Goal: Find contact information: Find contact information

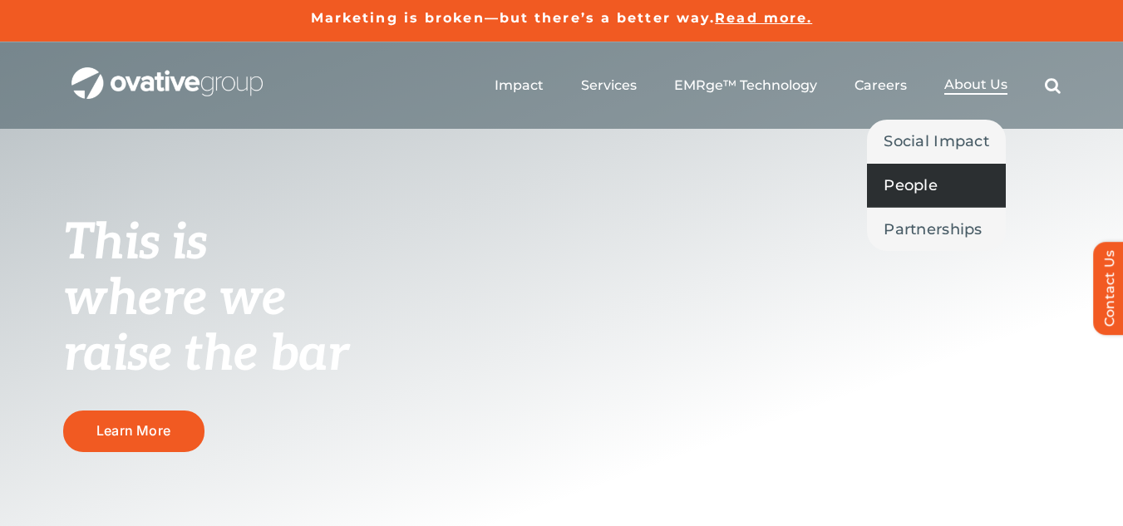
click at [912, 196] on span "People" at bounding box center [911, 185] width 54 height 23
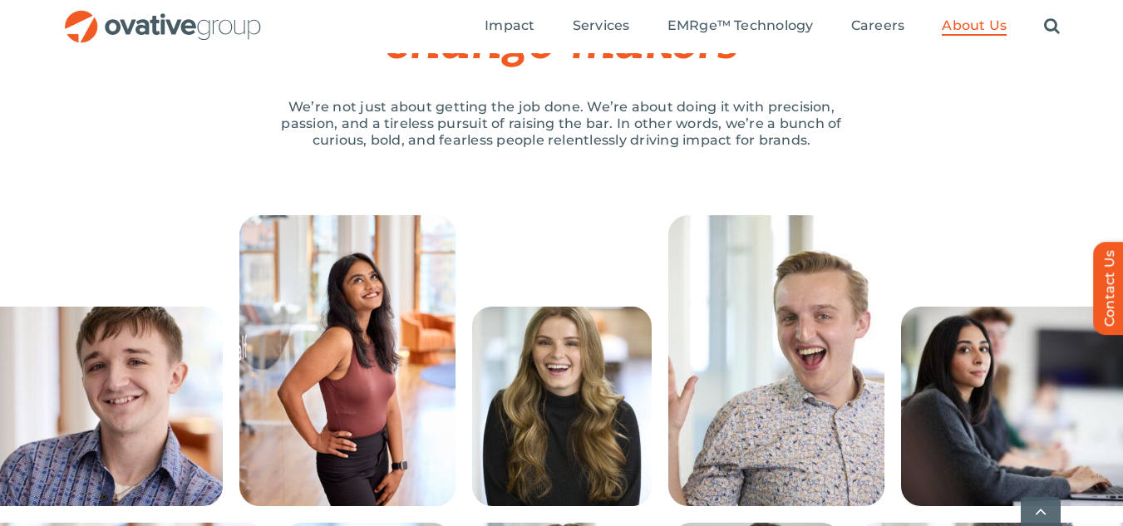
scroll to position [333, 0]
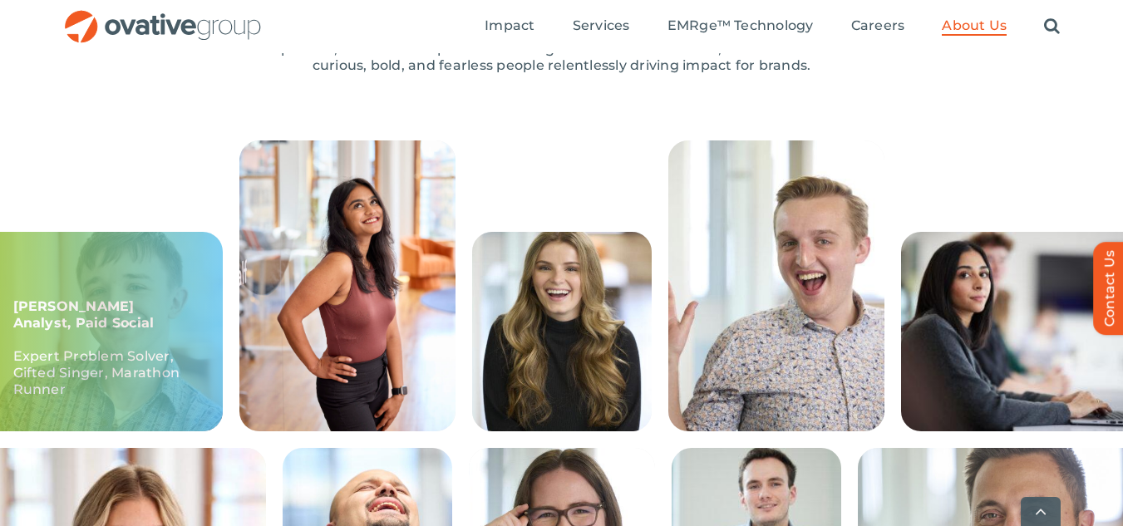
click at [94, 336] on div "Ethan, Sr. Analyst, Paid Social Expert Problem Solver, Gifted Singer, Marathon …" at bounding box center [101, 332] width 243 height 200
copy strong "Ethan, Sr. Analyst, Paid Social"
drag, startPoint x: 15, startPoint y: 304, endPoint x: 88, endPoint y: 329, distance: 77.6
click at [68, 325] on p "Ethan, Sr. Analyst, Paid Social" at bounding box center [101, 315] width 176 height 33
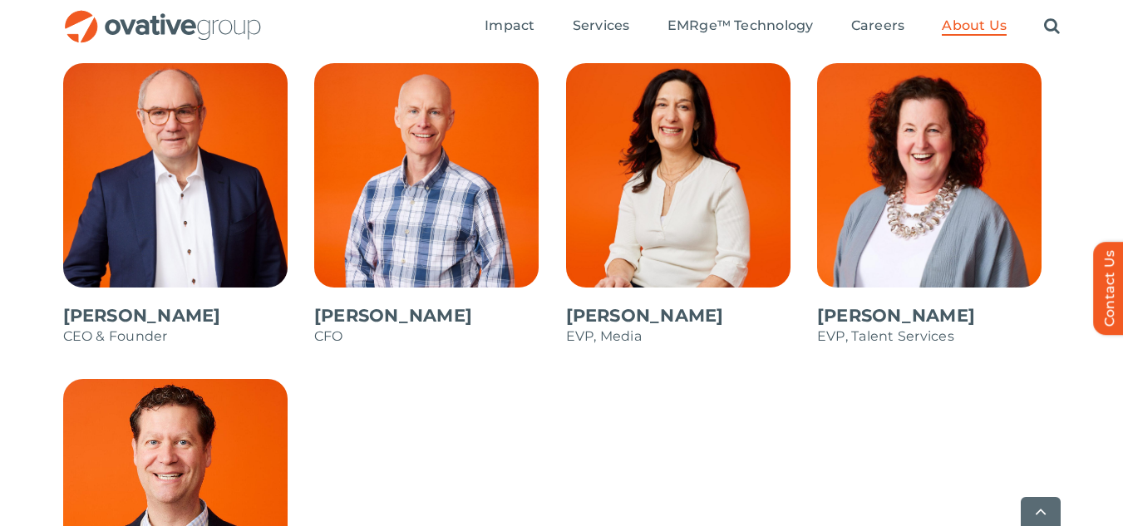
scroll to position [1497, 0]
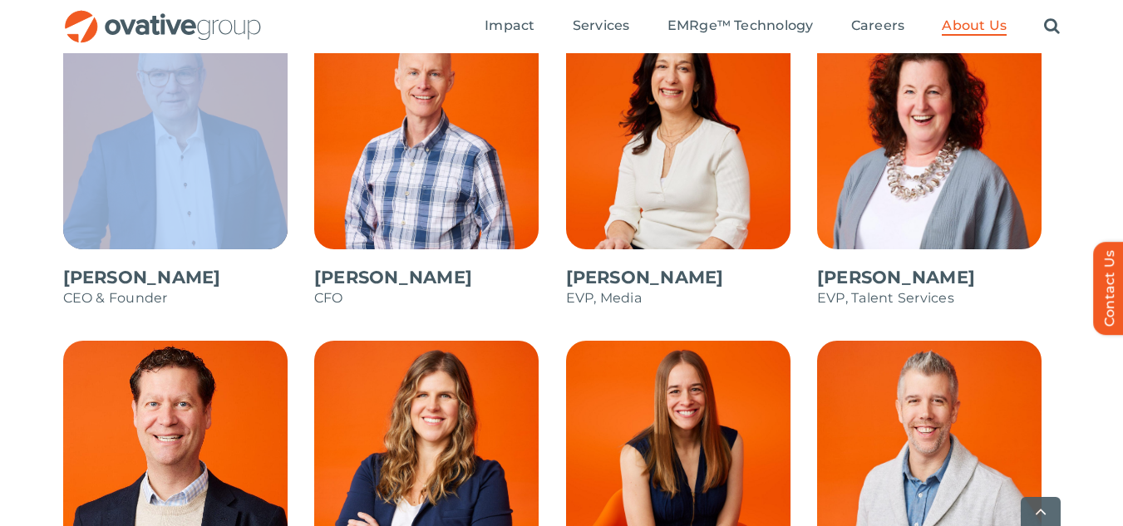
drag, startPoint x: 55, startPoint y: 272, endPoint x: 144, endPoint y: 278, distance: 89.2
click at [144, 278] on div "Dale Nitschke CEO & Founder Steve Benson CFO Annie Zipfel EVP, Media Bonnie Gro…" at bounding box center [561, 391] width 1123 height 733
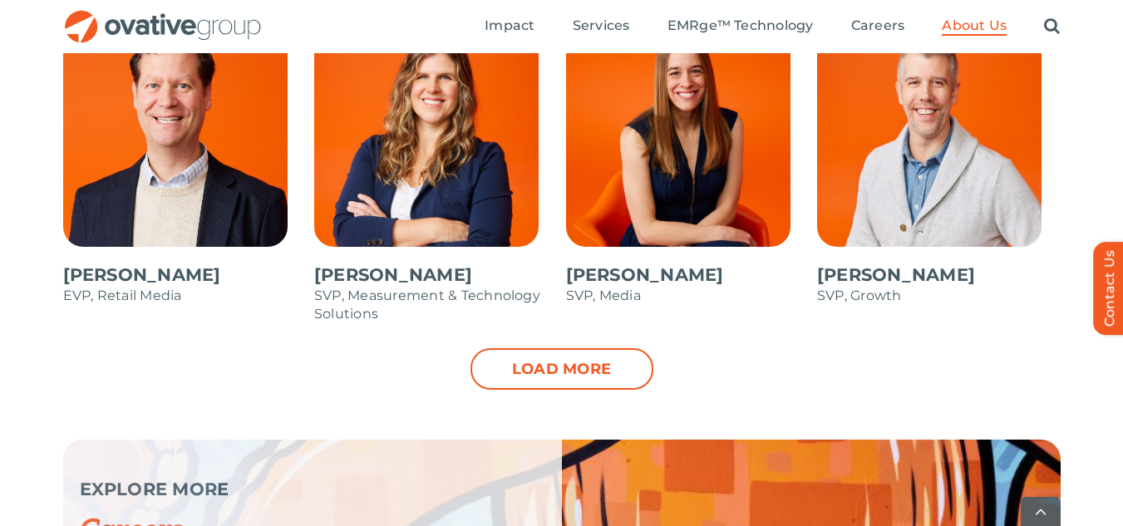
scroll to position [1830, 0]
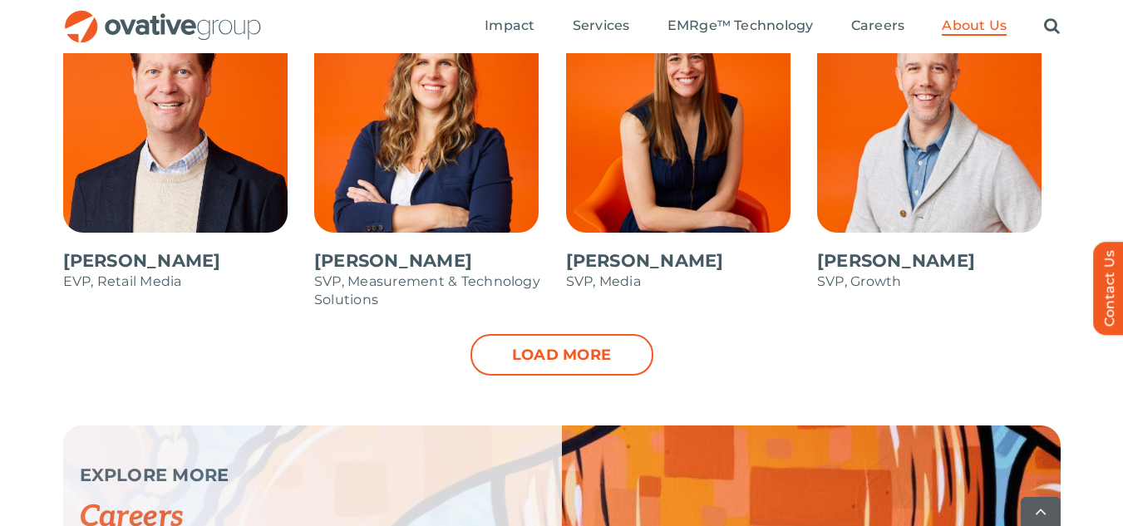
click at [793, 337] on div "Load more" at bounding box center [562, 355] width 998 height 42
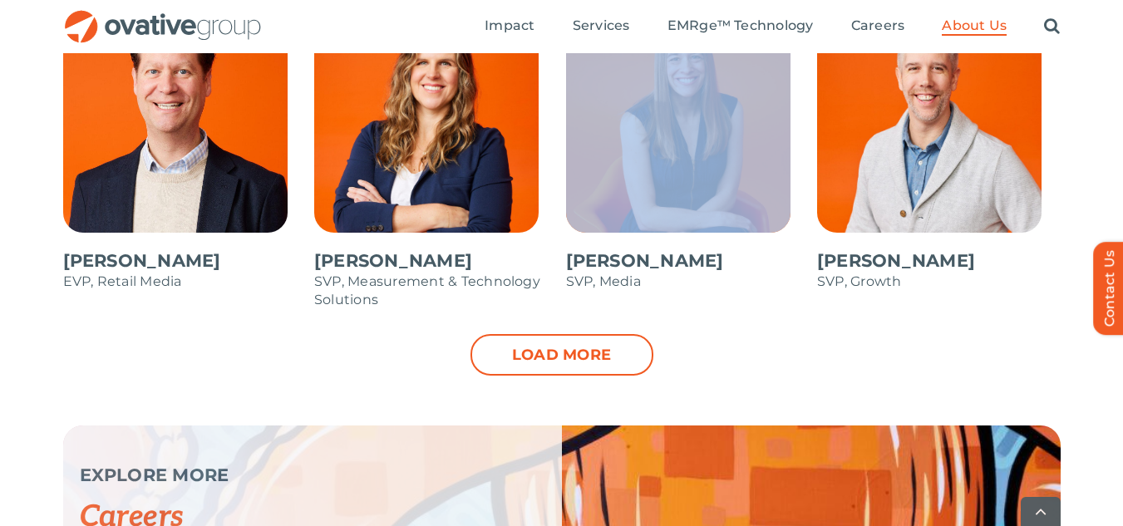
drag, startPoint x: 561, startPoint y: 254, endPoint x: 568, endPoint y: 270, distance: 17.9
click at [570, 265] on li "Dianne Anderson SVP, Media" at bounding box center [688, 158] width 252 height 316
click at [568, 277] on span at bounding box center [688, 157] width 244 height 299
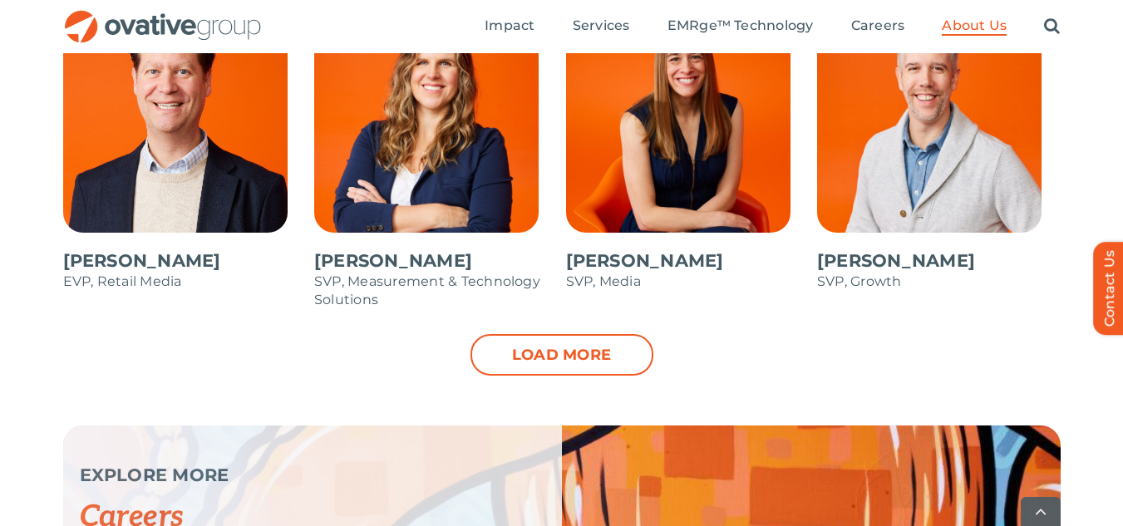
click at [810, 322] on ul "Dale Nitschke CEO & Founder Steve Benson CFO Annie Zipfel EVP, Media Bonnie Gro…" at bounding box center [562, 9] width 1006 height 650
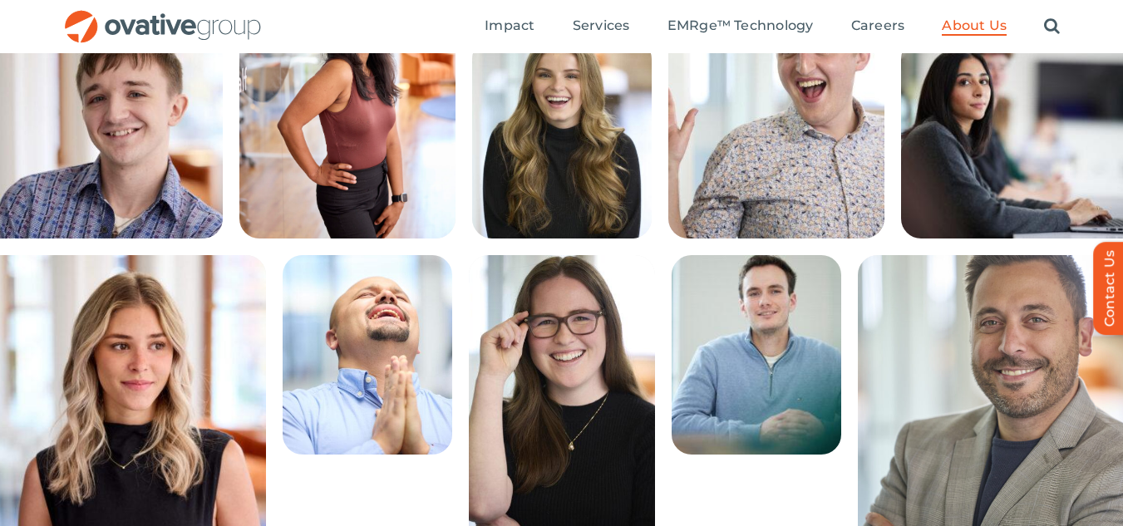
scroll to position [499, 0]
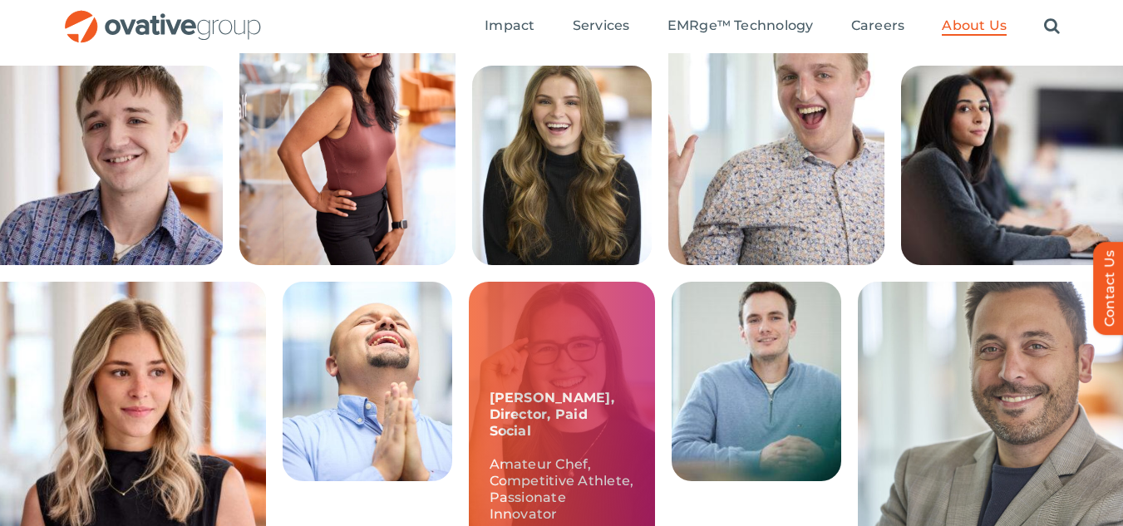
click at [536, 376] on div "Mara, Director, Paid Social Amateur Chef, Competitive Athlete, Passionate Innov…" at bounding box center [562, 427] width 186 height 291
click at [571, 424] on p "Mara, Director, Paid Social" at bounding box center [562, 415] width 145 height 50
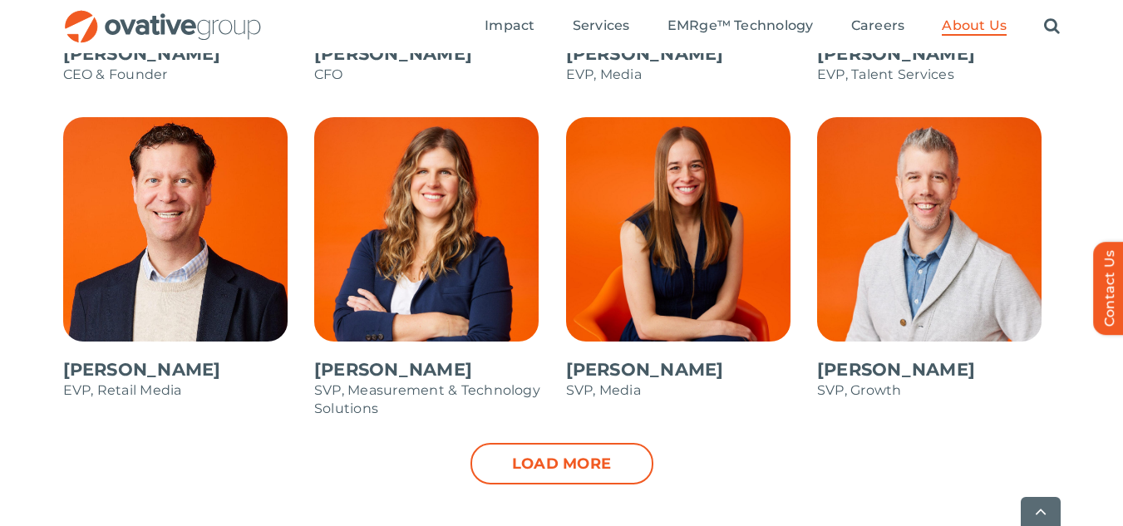
scroll to position [1746, 0]
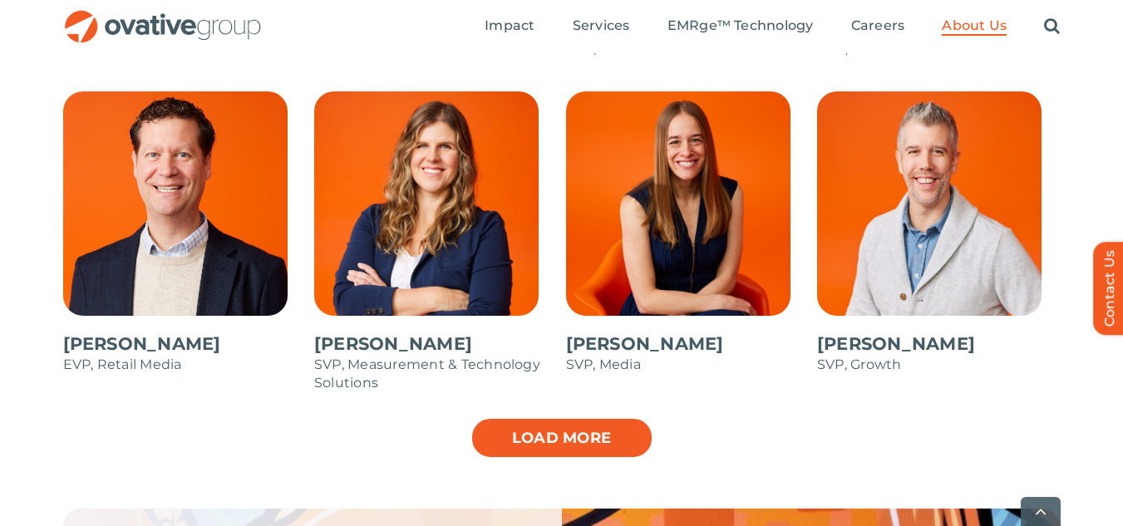
click at [546, 447] on link "Load more" at bounding box center [562, 438] width 183 height 42
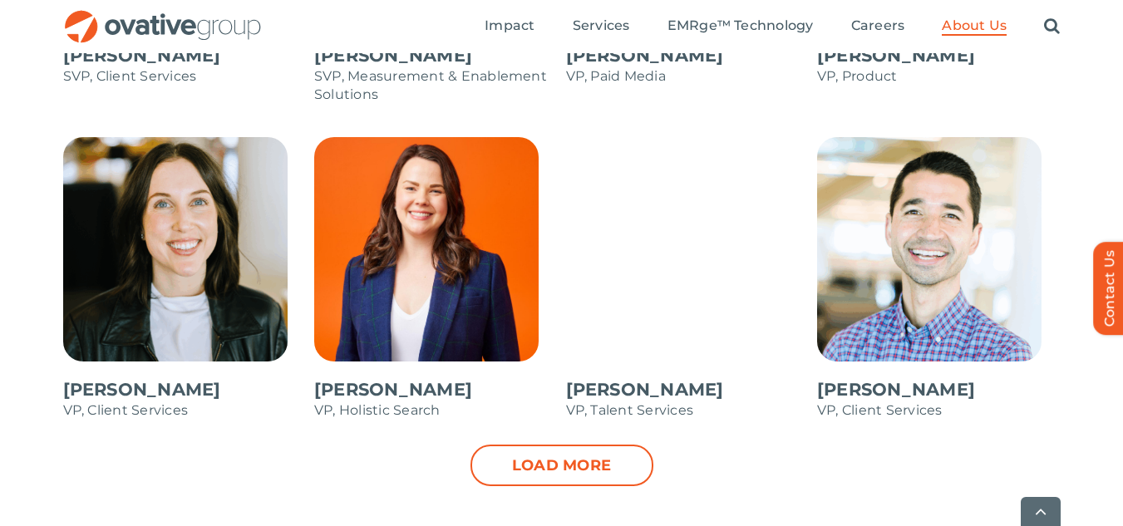
scroll to position [2412, 0]
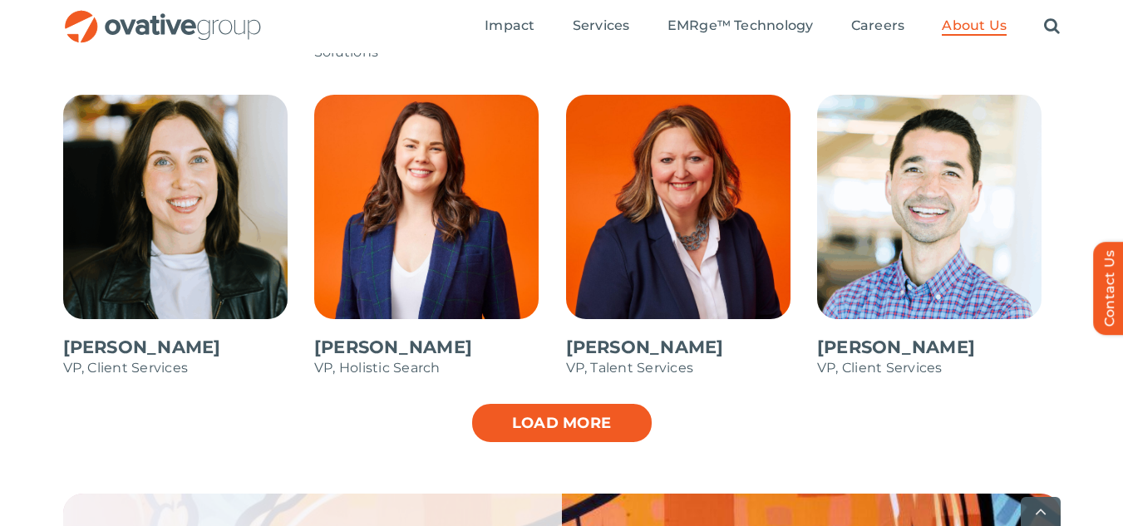
click at [594, 434] on link "Load more" at bounding box center [562, 423] width 183 height 42
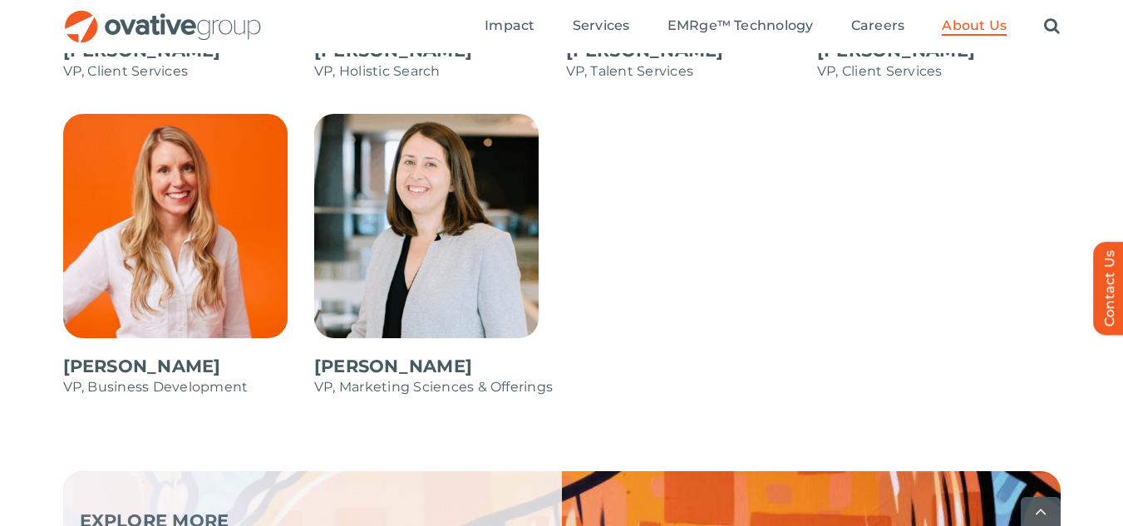
scroll to position [2744, 0]
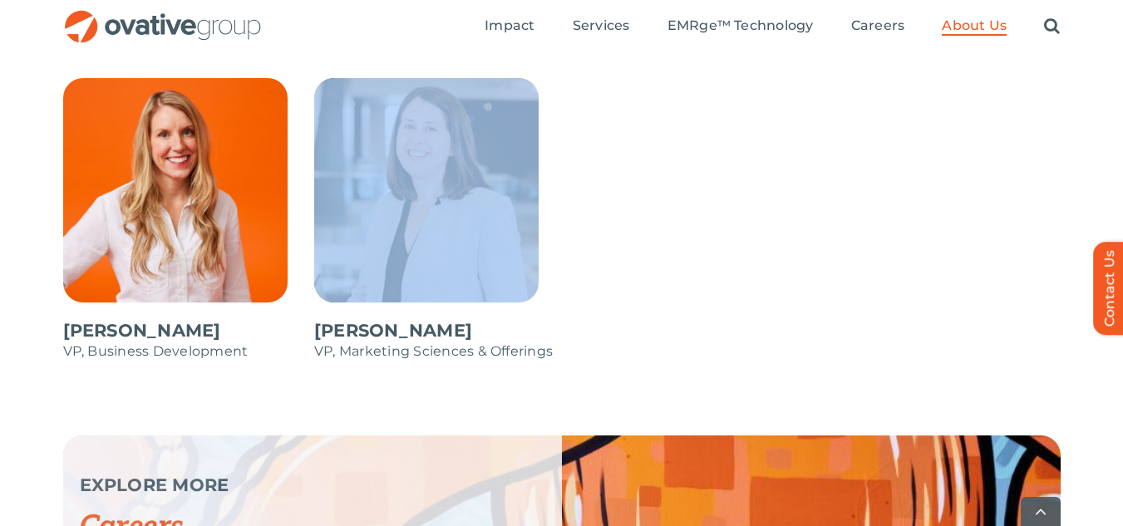
drag, startPoint x: 313, startPoint y: 323, endPoint x: 427, endPoint y: 338, distance: 115.8
click at [427, 338] on li "Kate Bante VP, Marketing Sciences & Offerings" at bounding box center [436, 228] width 252 height 316
click at [441, 236] on span at bounding box center [436, 227] width 244 height 299
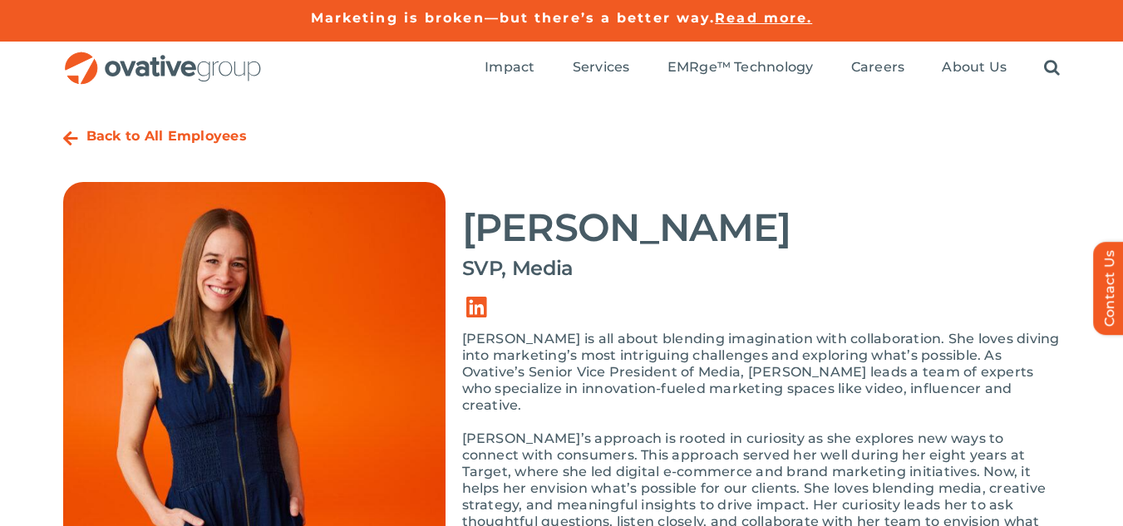
drag, startPoint x: 450, startPoint y: 220, endPoint x: 792, endPoint y: 236, distance: 342.2
click at [792, 236] on div "Back to All Employees [PERSON_NAME] SVP, Media “Great marketing is about making…" at bounding box center [562, 449] width 998 height 659
copy div "“Great marketing is about making meaningful connections with consumers, and tha…"
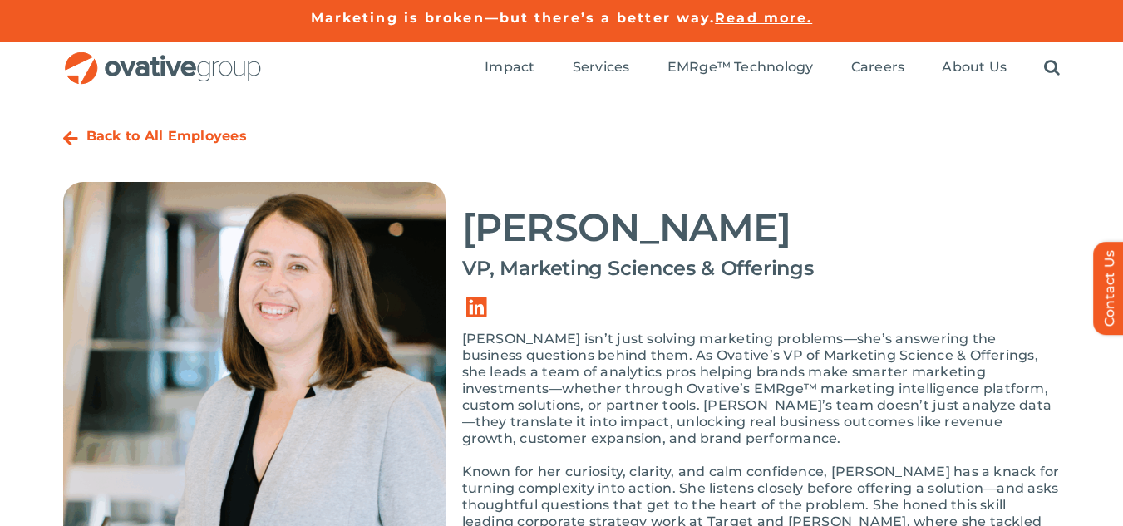
click at [580, 201] on div "Kate Bante" at bounding box center [761, 215] width 599 height 67
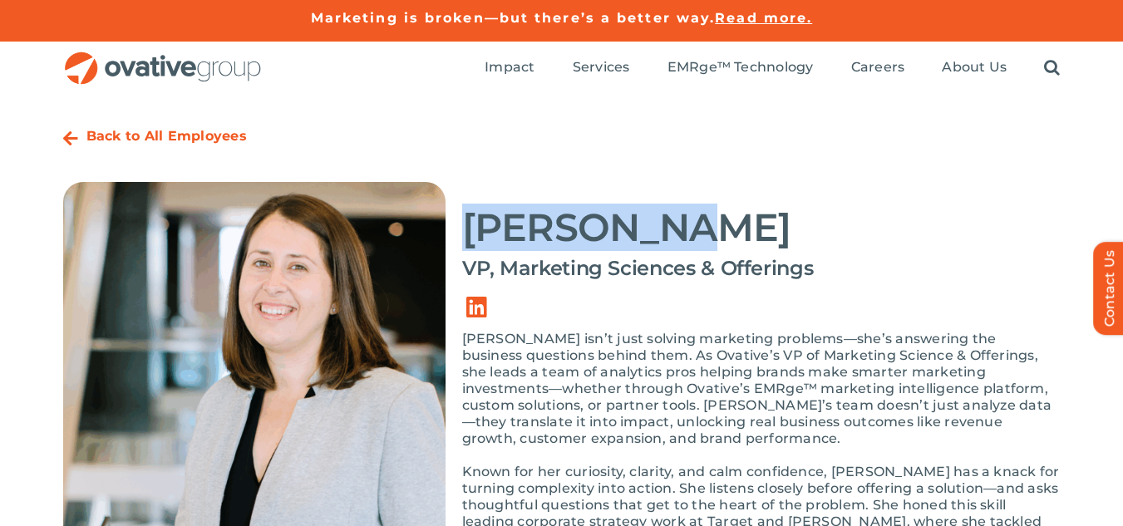
drag, startPoint x: 467, startPoint y: 219, endPoint x: 675, endPoint y: 203, distance: 209.3
click at [675, 203] on div "Kate Bante" at bounding box center [761, 215] width 599 height 67
copy h2 "Kate Bante"
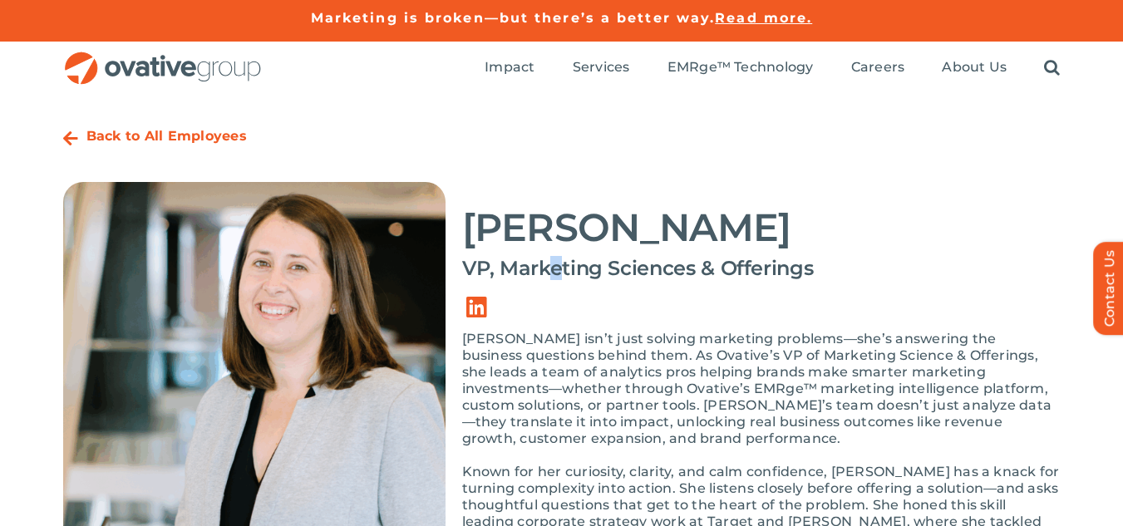
click at [558, 274] on h4 "VP, Marketing Sciences & Offerings" at bounding box center [761, 268] width 599 height 23
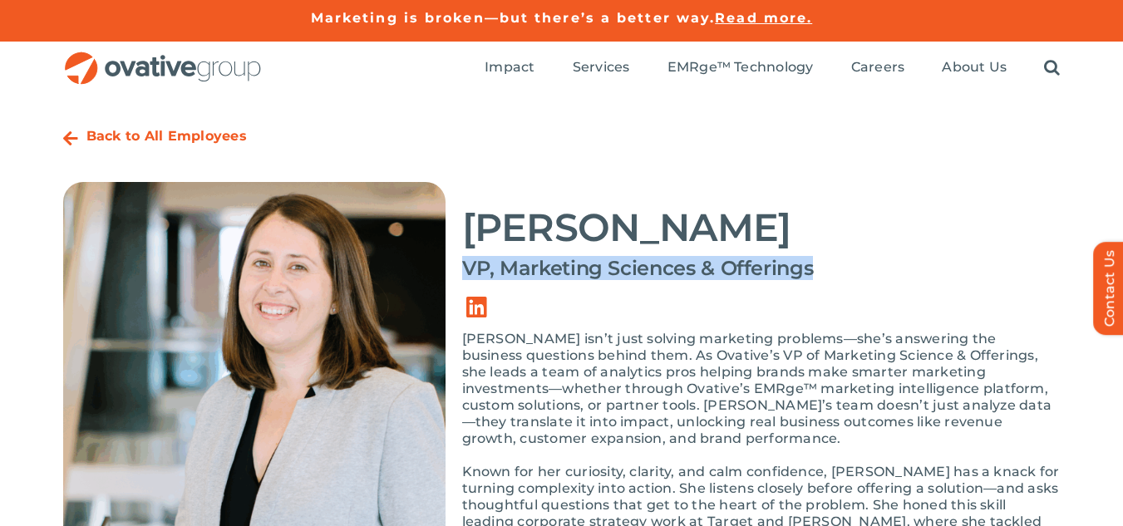
drag, startPoint x: 462, startPoint y: 269, endPoint x: 812, endPoint y: 254, distance: 349.6
click at [812, 254] on div "Kate Bante VP, Marketing Sciences & Offerings Kate isn’t just solving marketing…" at bounding box center [761, 431] width 599 height 498
copy h4 "VP, Marketing Sciences & Offerings"
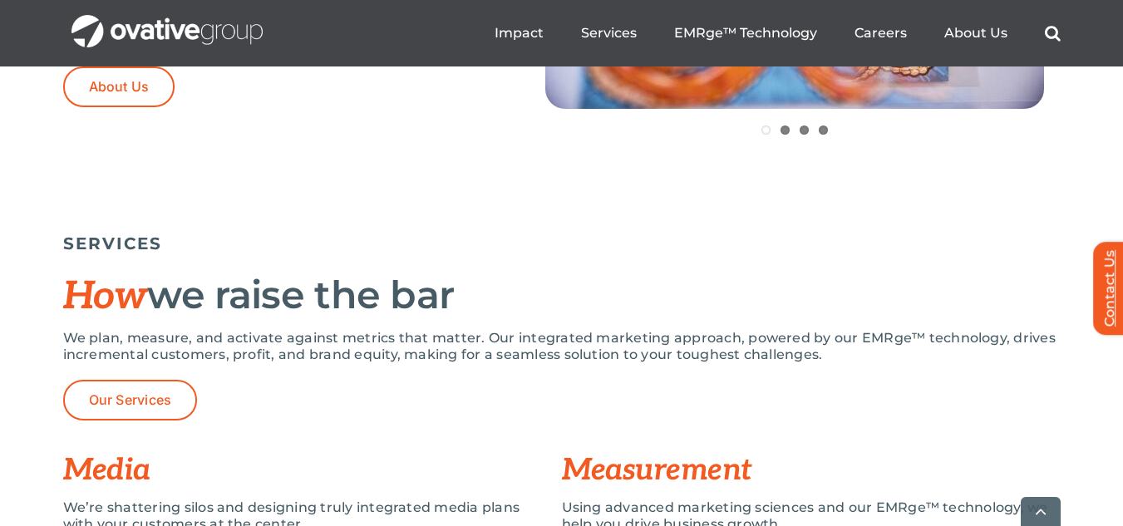
click at [1107, 295] on link "Contact Us" at bounding box center [1119, 287] width 50 height 93
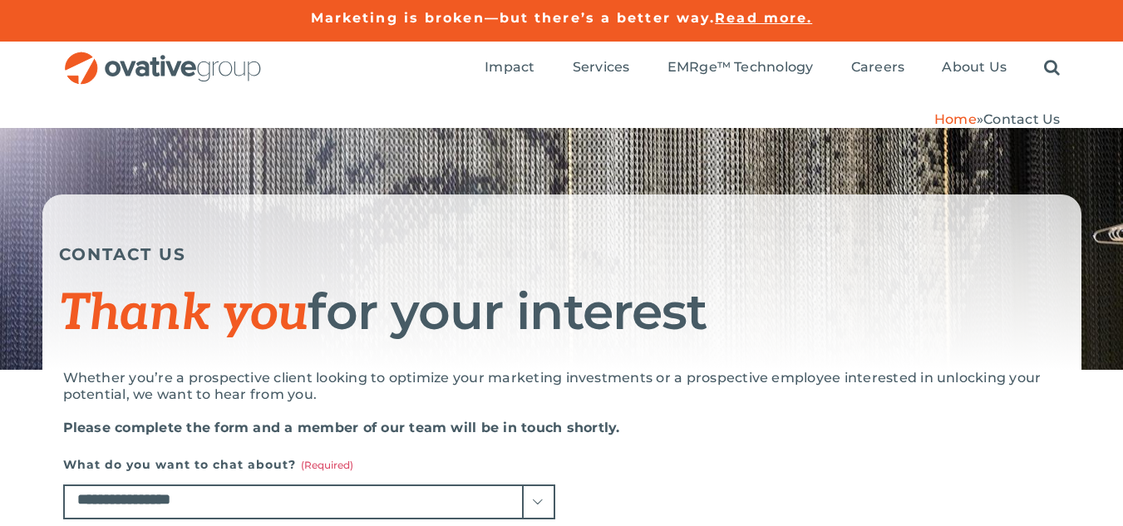
click at [178, 62] on img "OG_Full_horizontal_RGB" at bounding box center [163, 69] width 200 height 34
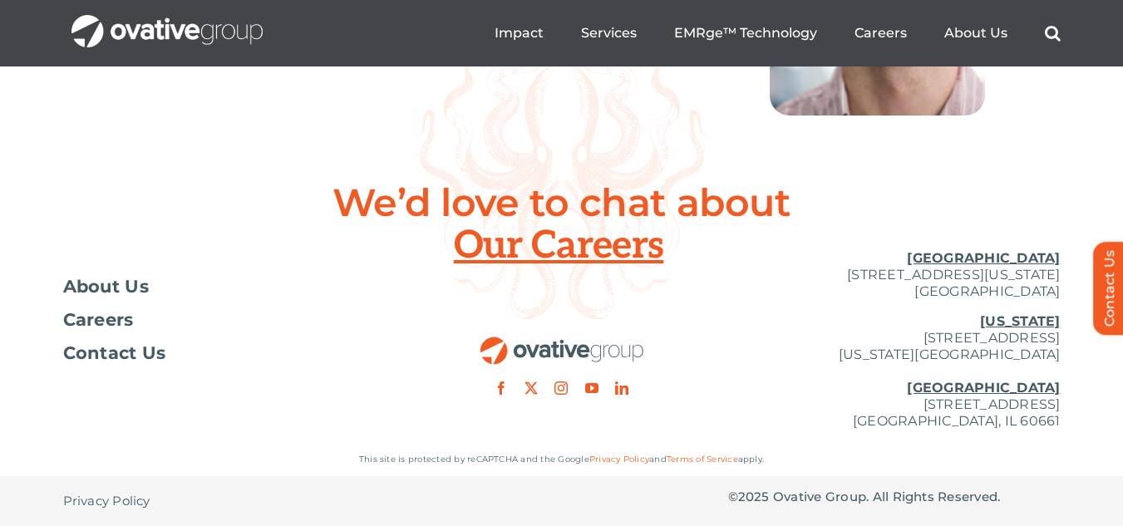
scroll to position [6272, 0]
